Goal: Use online tool/utility: Utilize a website feature to perform a specific function

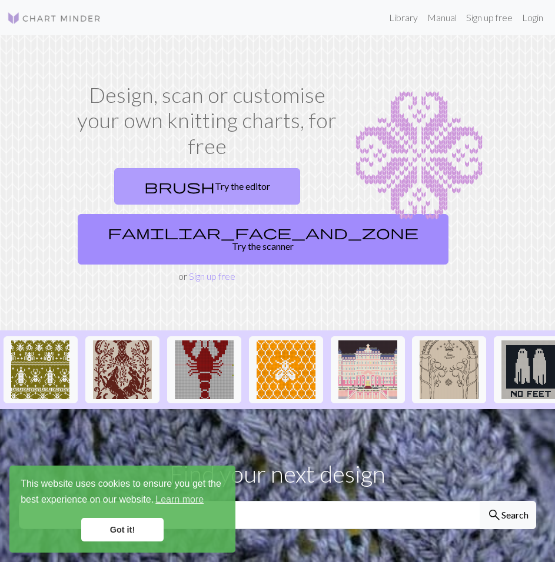
click at [247, 187] on link "brush Try the editor" at bounding box center [207, 186] width 186 height 36
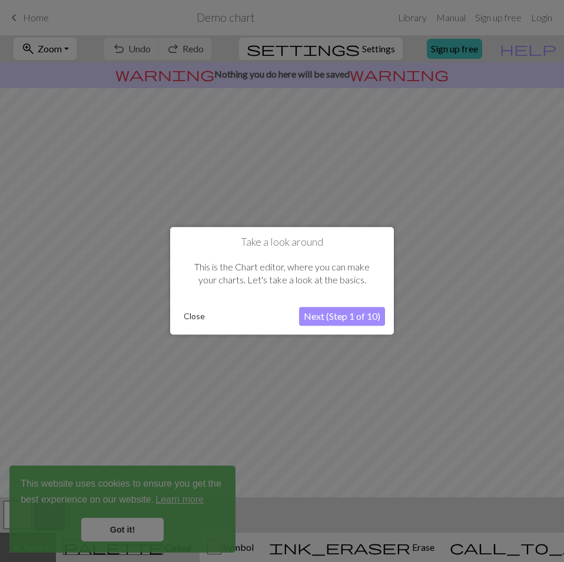
click at [207, 317] on button "Close" at bounding box center [194, 317] width 31 height 18
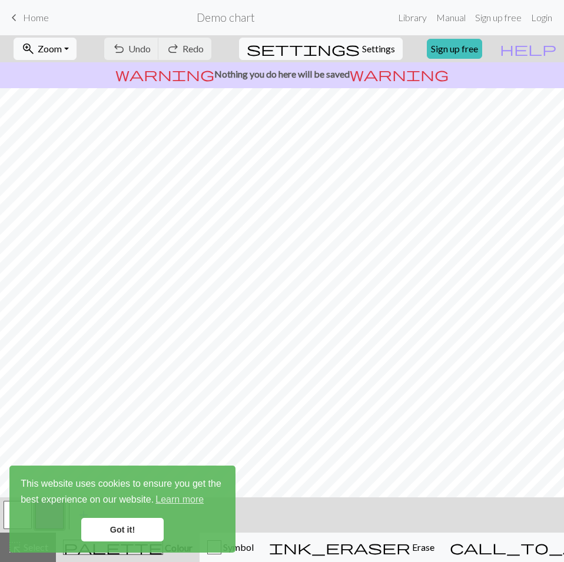
click at [144, 534] on link "Got it!" at bounding box center [122, 530] width 82 height 24
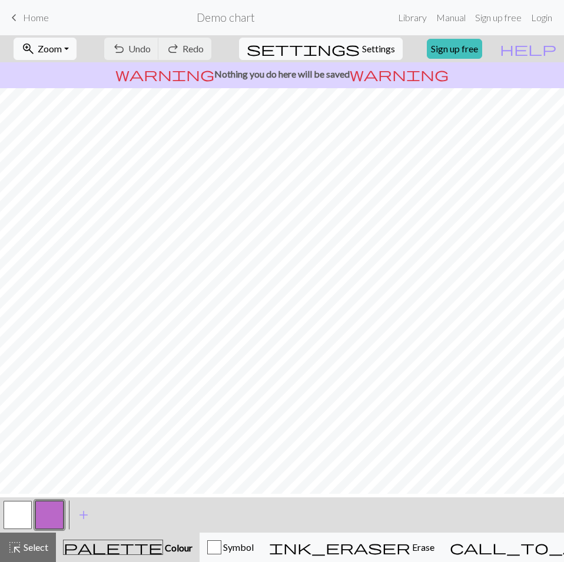
scroll to position [16, 0]
click at [163, 549] on span "Colour" at bounding box center [177, 547] width 29 height 11
click at [104, 545] on span "palette" at bounding box center [113, 548] width 99 height 16
click at [101, 553] on span "palette" at bounding box center [113, 548] width 99 height 16
click at [41, 508] on button "button" at bounding box center [49, 515] width 28 height 28
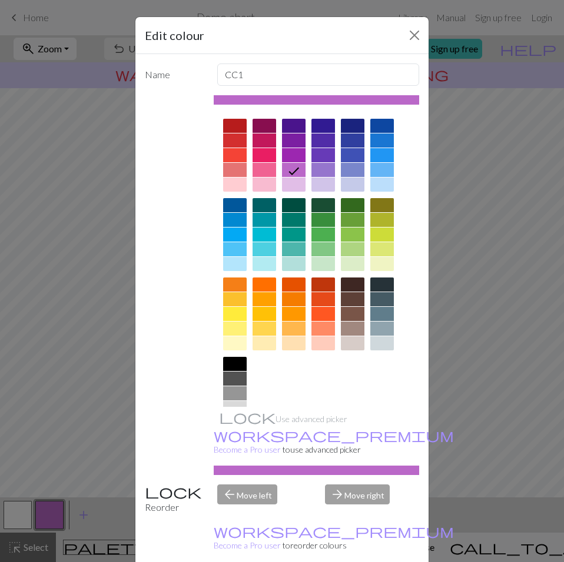
click at [41, 508] on div "Edit colour Name CC1 Use advanced picker workspace_premium Become a Pro user to…" at bounding box center [282, 281] width 564 height 562
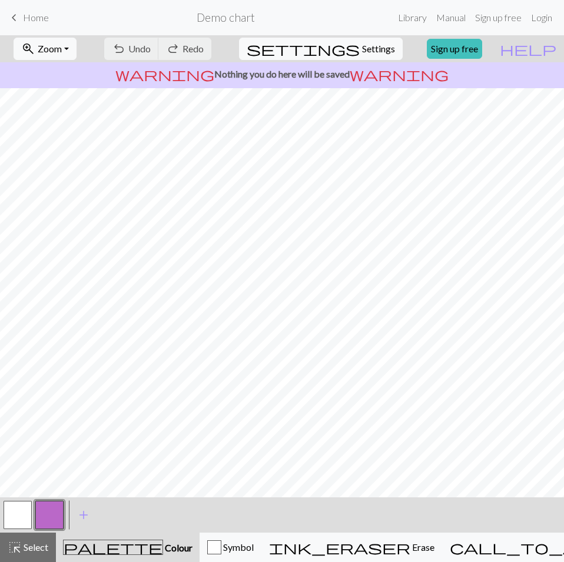
click at [41, 508] on button "button" at bounding box center [49, 515] width 28 height 28
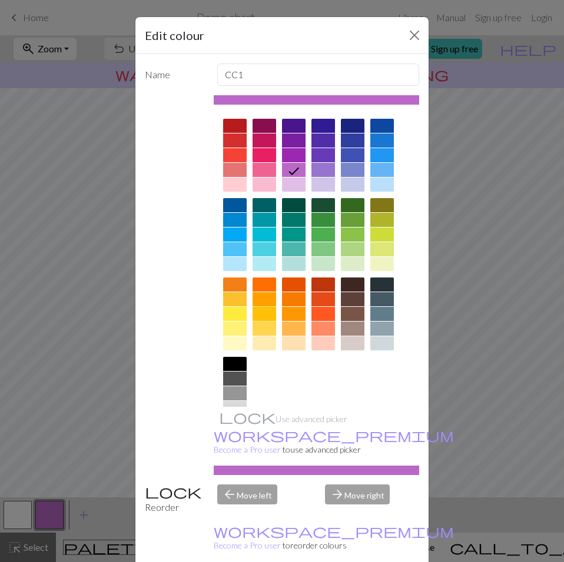
click at [258, 310] on div at bounding box center [264, 314] width 24 height 14
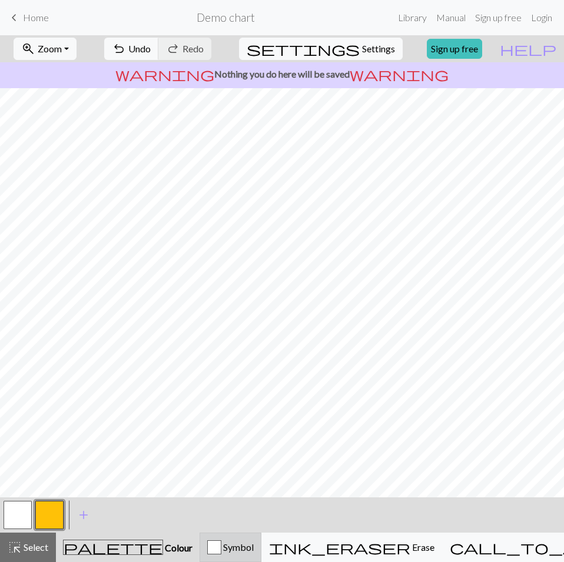
click at [221, 548] on div "button" at bounding box center [214, 548] width 14 height 14
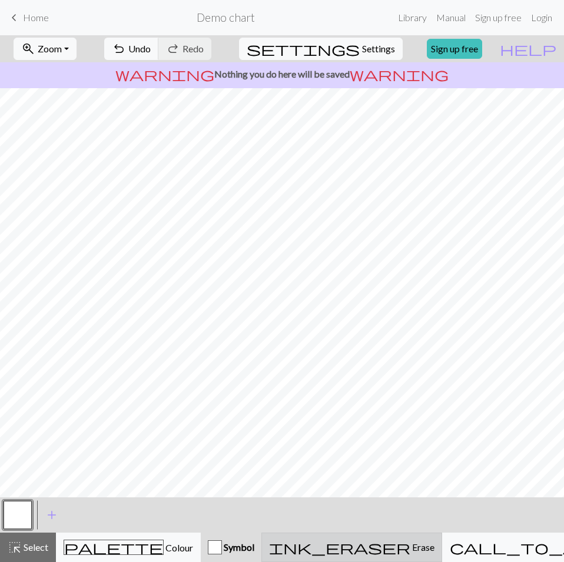
click at [328, 546] on div "ink_eraser Erase Erase" at bounding box center [351, 548] width 165 height 14
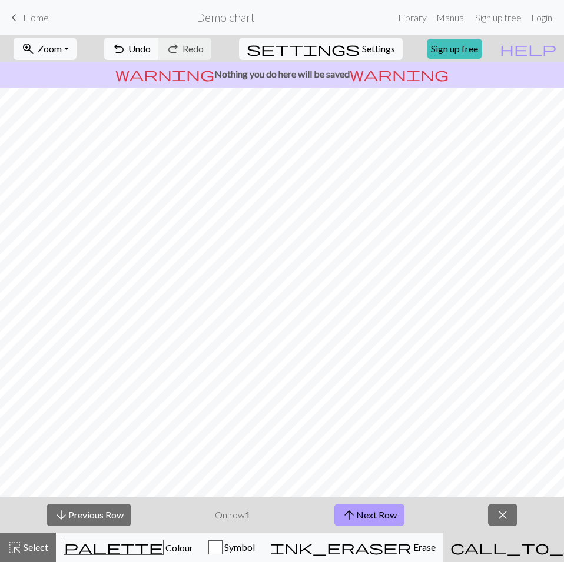
click at [379, 517] on button "arrow_upward Next Row" at bounding box center [369, 515] width 70 height 22
click at [11, 20] on span "keyboard_arrow_left" at bounding box center [14, 17] width 14 height 16
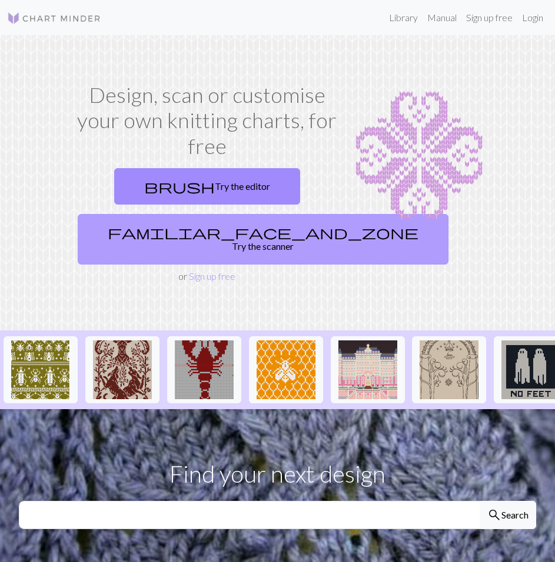
click at [237, 239] on link "familiar_face_and_zone Try the scanner" at bounding box center [263, 239] width 371 height 51
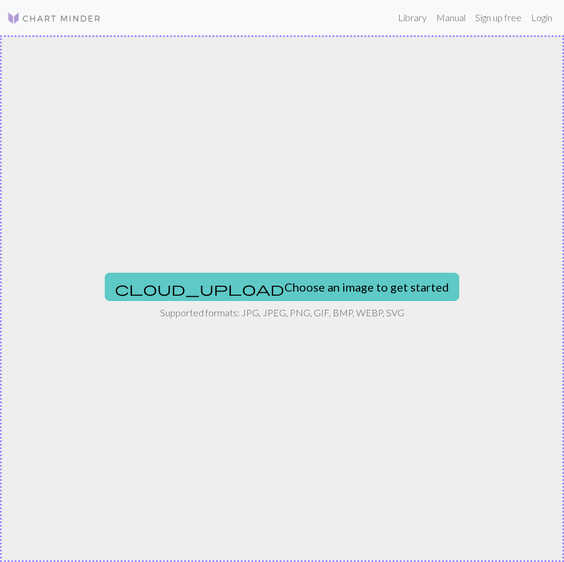
click at [245, 291] on button "cloud_upload Choose an image to get started" at bounding box center [282, 287] width 354 height 28
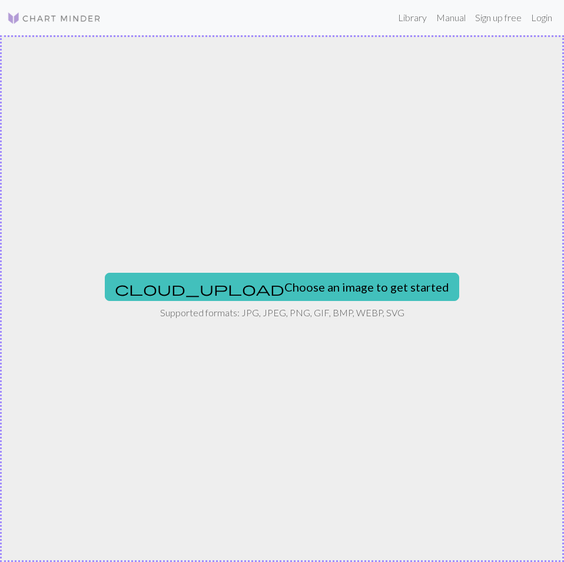
click at [221, 401] on div "cloud_upload Choose an image to get started Supported formats: JPG, JPEG, PNG, …" at bounding box center [282, 298] width 564 height 527
